Goal: Check status: Check status

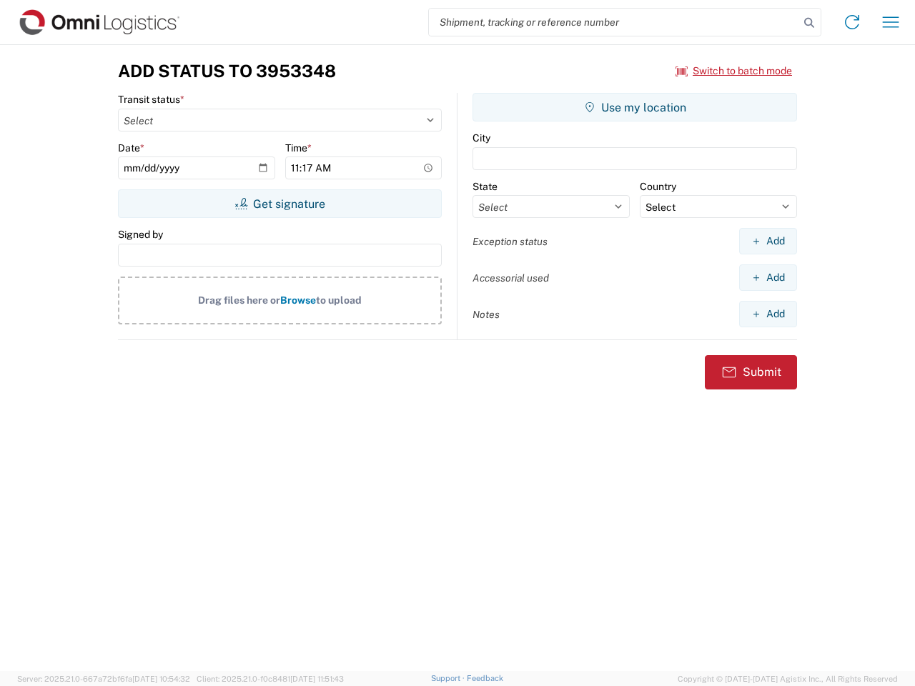
click at [614, 22] on input "search" at bounding box center [614, 22] width 370 height 27
click at [809, 23] on icon at bounding box center [809, 23] width 20 height 20
click at [852, 22] on icon at bounding box center [851, 22] width 23 height 23
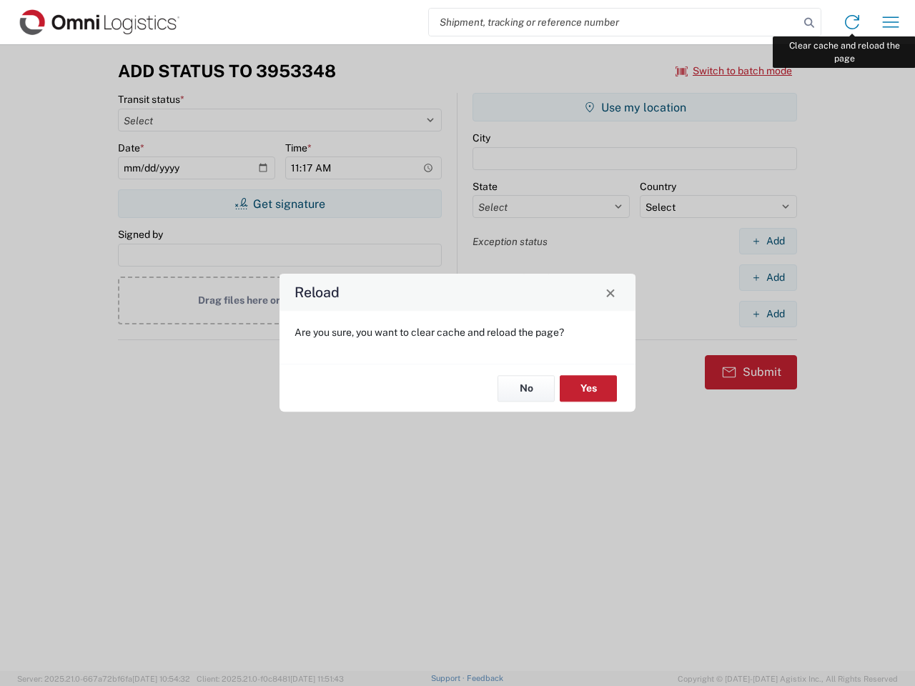
click at [890, 22] on div "Reload Are you sure, you want to clear cache and reload the page? No Yes" at bounding box center [457, 343] width 915 height 686
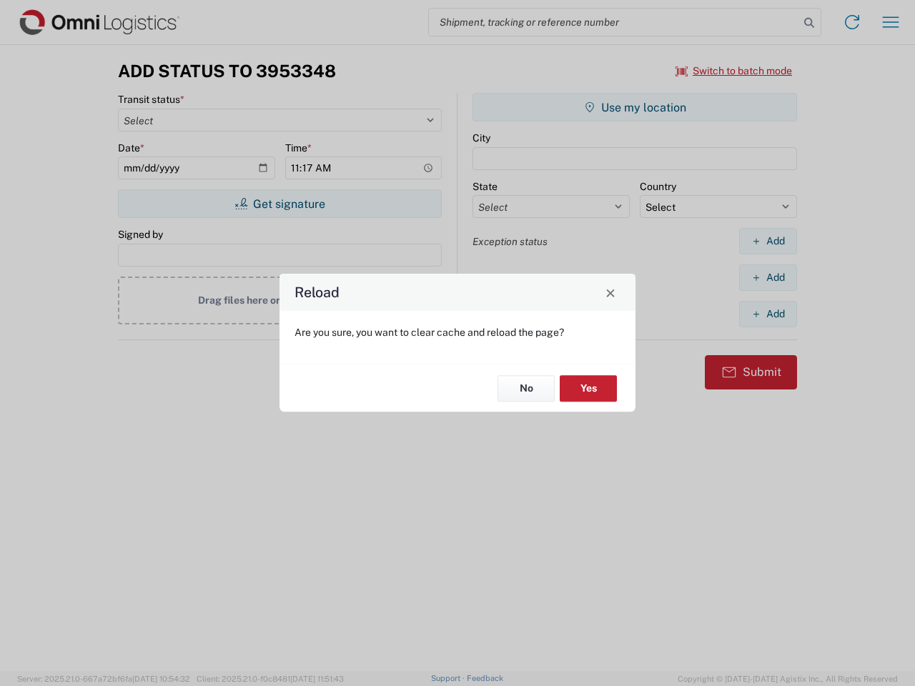
click at [734, 71] on div "Reload Are you sure, you want to clear cache and reload the page? No Yes" at bounding box center [457, 343] width 915 height 686
click at [279, 204] on div "Reload Are you sure, you want to clear cache and reload the page? No Yes" at bounding box center [457, 343] width 915 height 686
click at [635, 107] on div "Reload Are you sure, you want to clear cache and reload the page? No Yes" at bounding box center [457, 343] width 915 height 686
click at [767, 241] on div "Reload Are you sure, you want to clear cache and reload the page? No Yes" at bounding box center [457, 343] width 915 height 686
click at [767, 277] on div "Reload Are you sure, you want to clear cache and reload the page? No Yes" at bounding box center [457, 343] width 915 height 686
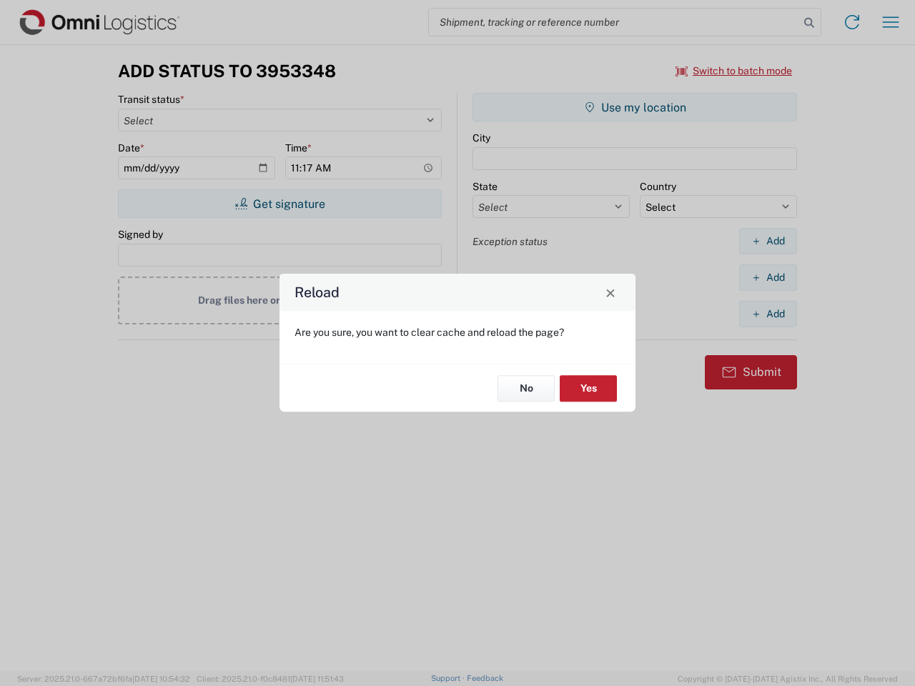
click at [767, 314] on div "Reload Are you sure, you want to clear cache and reload the page? No Yes" at bounding box center [457, 343] width 915 height 686
